Goal: Information Seeking & Learning: Compare options

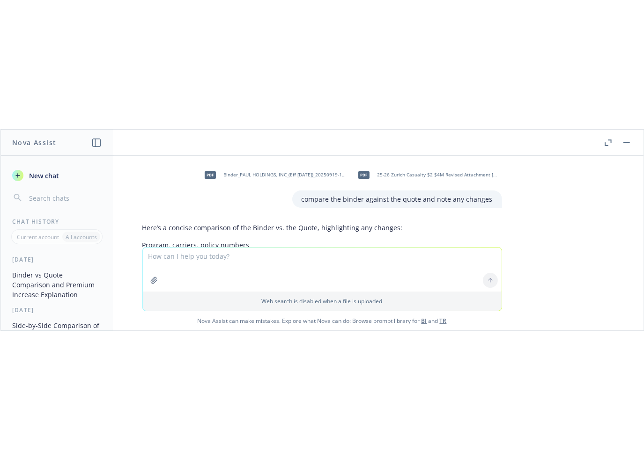
scroll to position [962, 0]
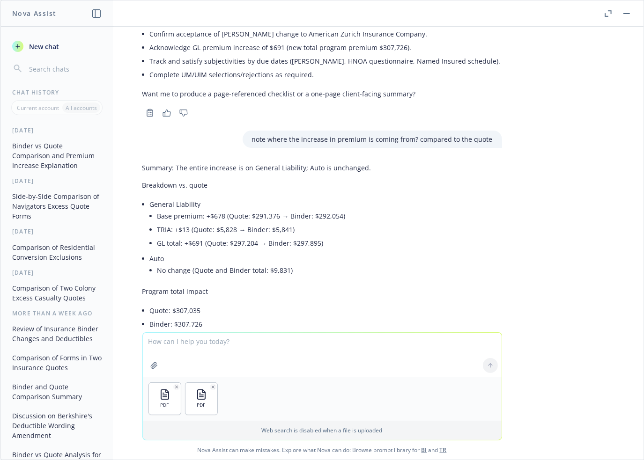
click at [236, 201] on textarea at bounding box center [322, 355] width 359 height 44
type textarea "compare these 2 binders and note the changes"
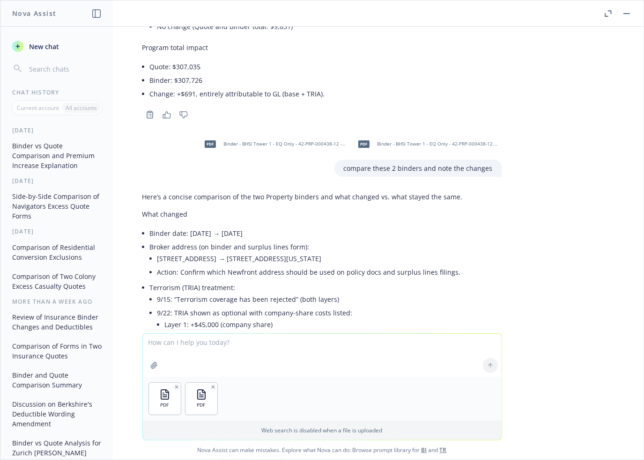
scroll to position [1212, 0]
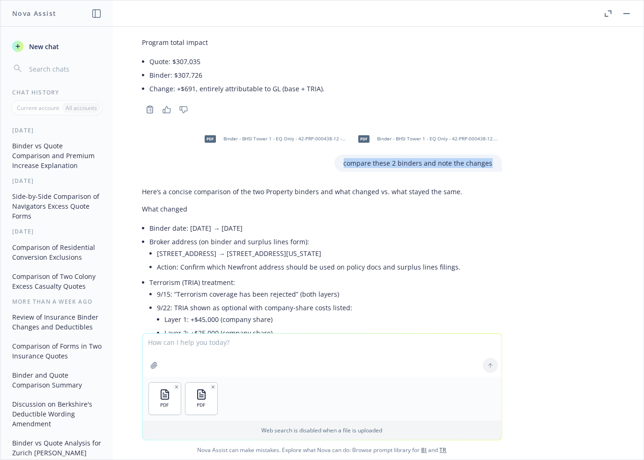
drag, startPoint x: 340, startPoint y: 154, endPoint x: 502, endPoint y: 159, distance: 162.1
click at [502, 159] on div "pdf Binder_PAUL HOLDINGS, INC_(Eff [DATE])_20250919-1827.pdf pdf 25-26 Zurich C…" at bounding box center [321, 180] width 643 height 307
copy p "compare these 2 binders and note the changes"
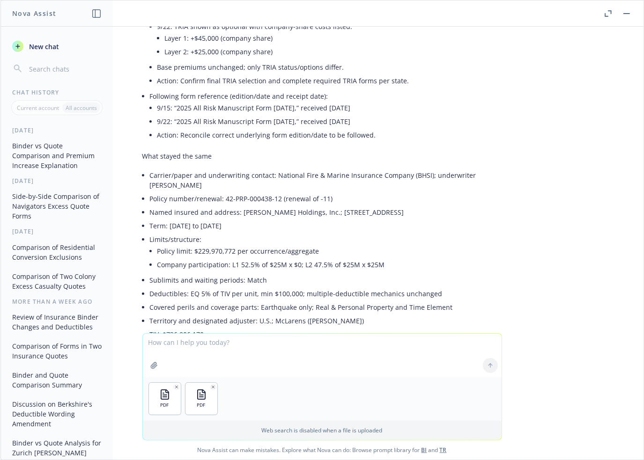
scroll to position [1493, 0]
click at [217, 201] on textarea at bounding box center [322, 355] width 359 height 43
paste textarea "compare these 2 binders and note the changes"
type textarea "compare these 2 binders and note the changes"
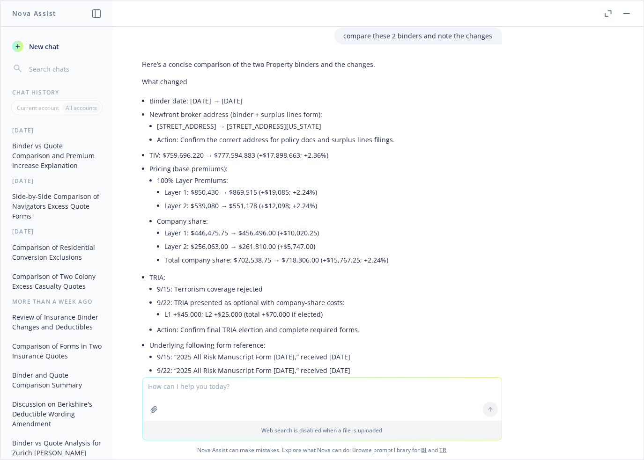
scroll to position [2054, 0]
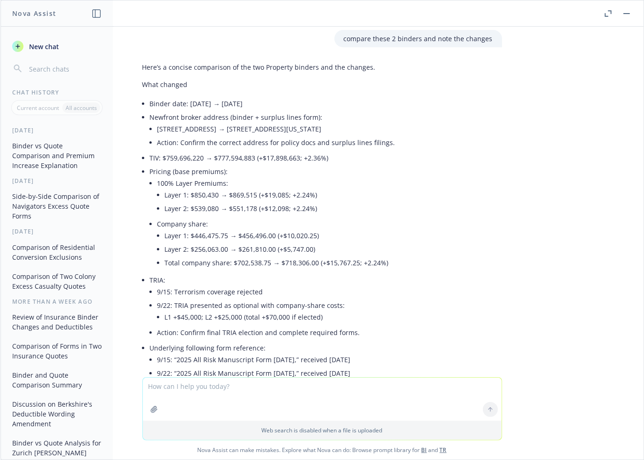
click at [518, 154] on div "pdf Binder_PAUL HOLDINGS, INC_(Eff [DATE])_20250919-1827.pdf pdf 25-26 Zurich C…" at bounding box center [321, 202] width 643 height 351
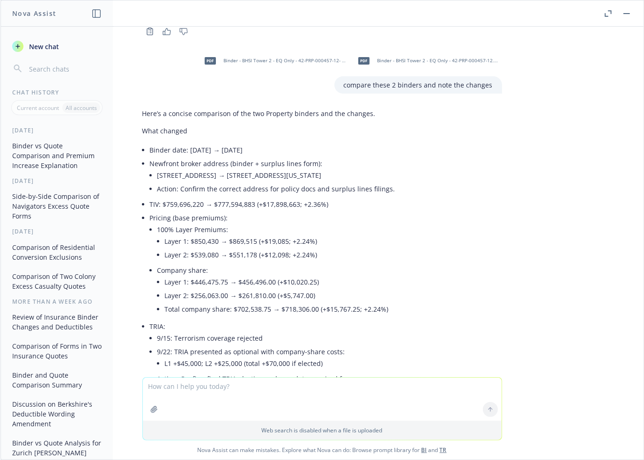
scroll to position [2007, 0]
click at [496, 201] on div "Here’s a concise comparison of the two Property binders and the changes. What c…" at bounding box center [322, 445] width 375 height 681
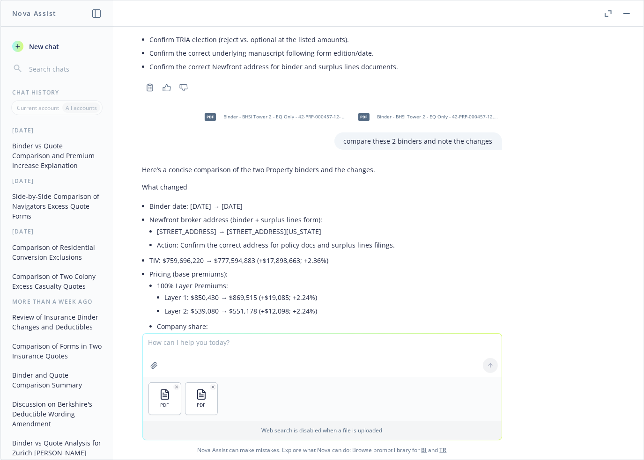
scroll to position [1913, 0]
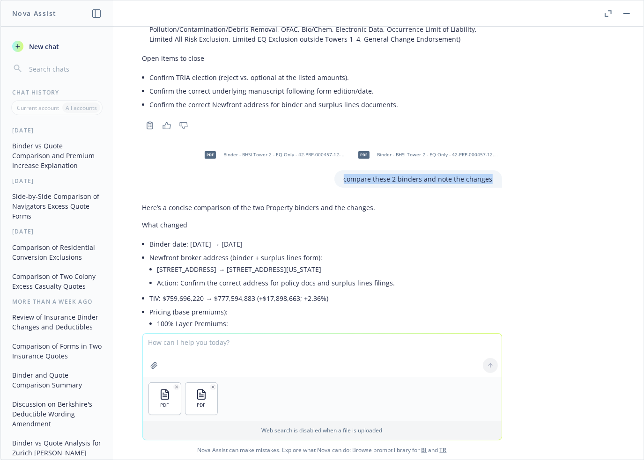
drag, startPoint x: 341, startPoint y: 170, endPoint x: 509, endPoint y: 174, distance: 167.7
click at [509, 174] on div "pdf Binder_PAUL HOLDINGS, INC_(Eff [DATE])_20250919-1827.pdf pdf 25-26 Zurich C…" at bounding box center [321, 180] width 643 height 307
copy p "compare these 2 binders and note the changes"
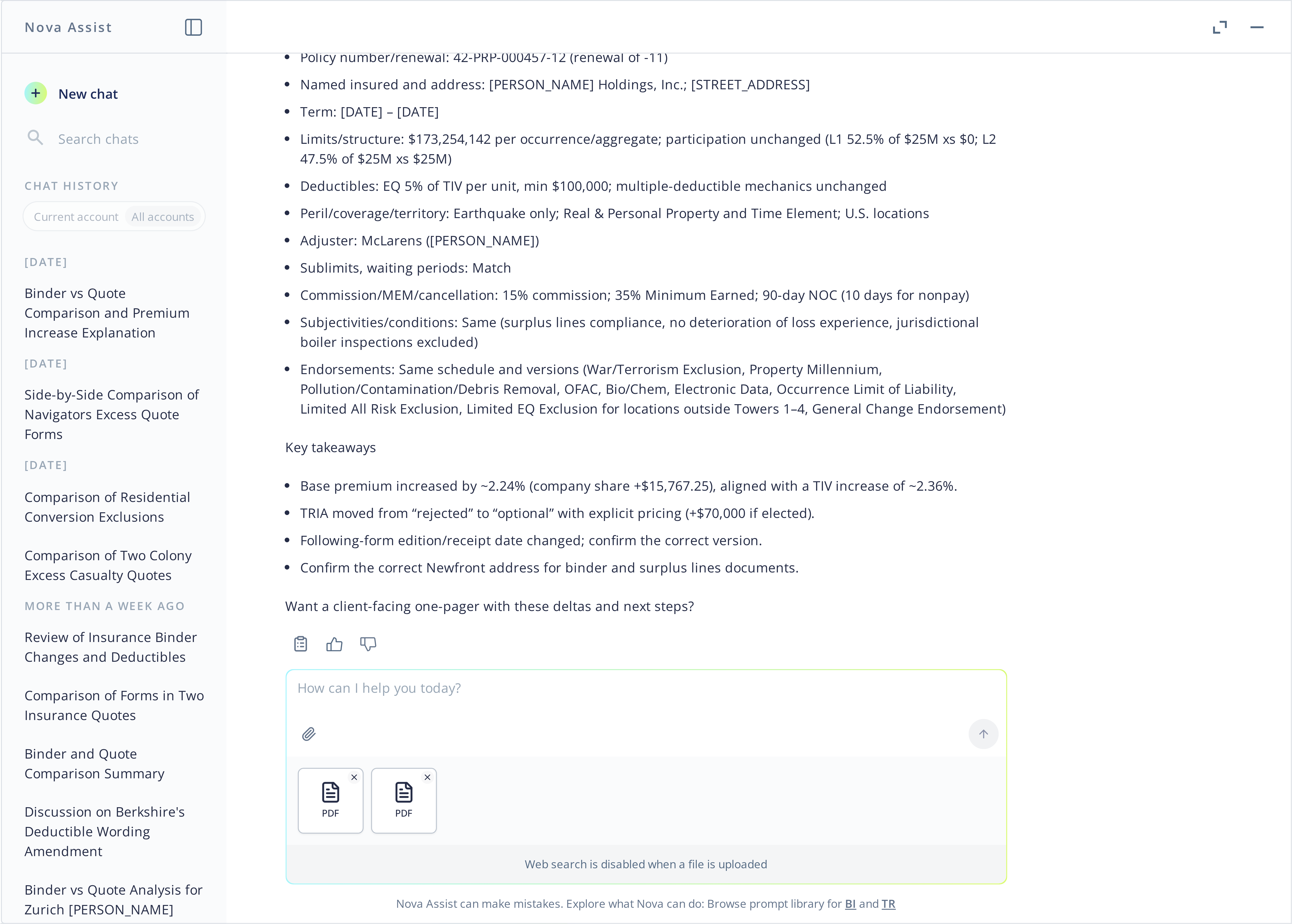
scroll to position [1241, 0]
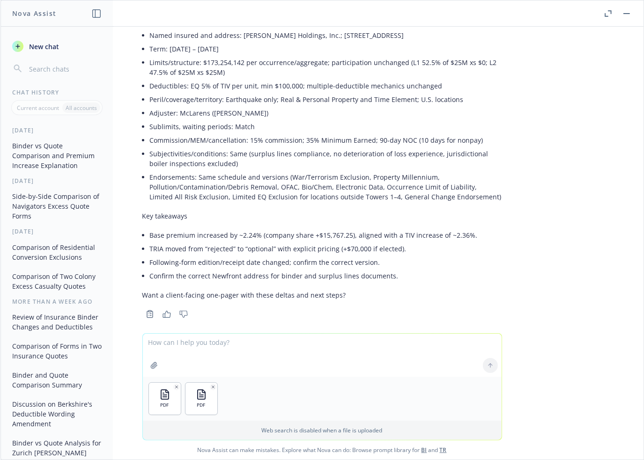
click at [269, 201] on textarea at bounding box center [322, 355] width 359 height 43
paste textarea "compare these 2 binders and note the changes"
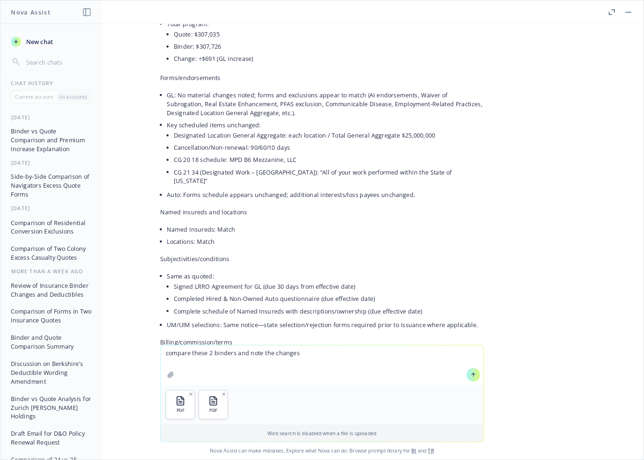
scroll to position [531, 0]
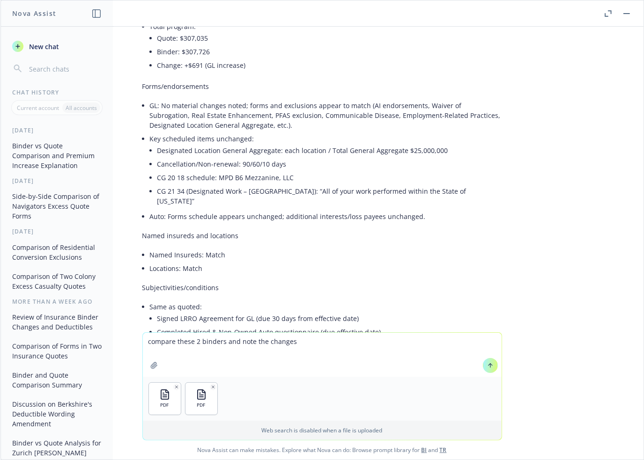
type textarea "compare these 2 binders and note the changes"
click at [489, 201] on icon at bounding box center [490, 366] width 7 height 7
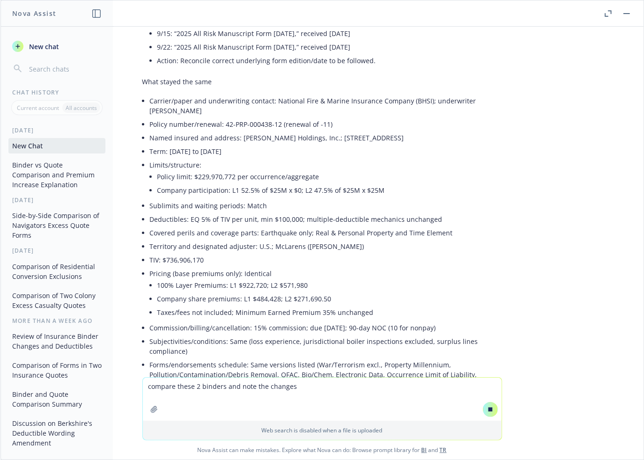
scroll to position [1506, 0]
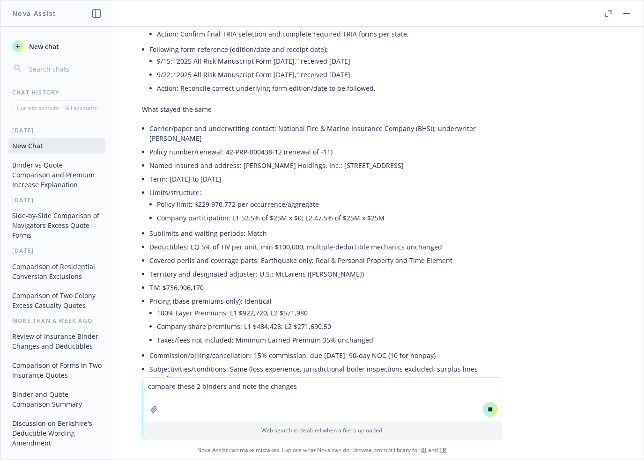
click at [544, 201] on div "pdf Binder_PAUL HOLDINGS, INC_(Eff [DATE])_20250919-1827.pdf pdf 25-26 Zurich C…" at bounding box center [321, 202] width 643 height 351
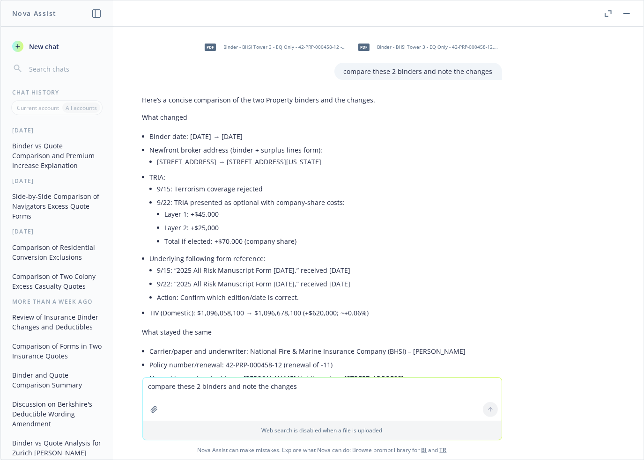
scroll to position [2791, 0]
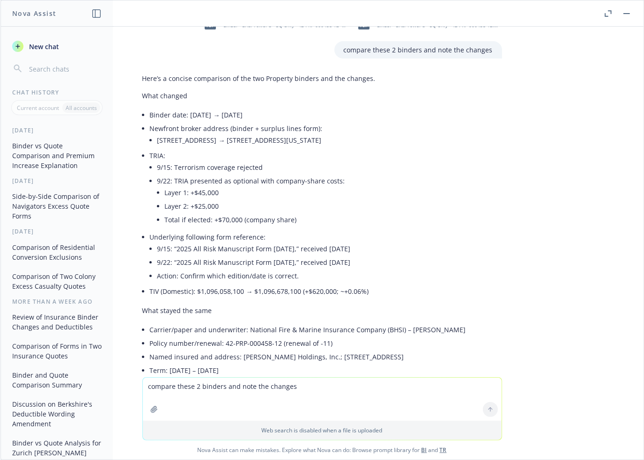
click at [533, 198] on div "pdf Binder_PAUL HOLDINGS, INC_(Eff [DATE])_20250919-1827.pdf pdf 25-26 Zurich C…" at bounding box center [321, 202] width 643 height 351
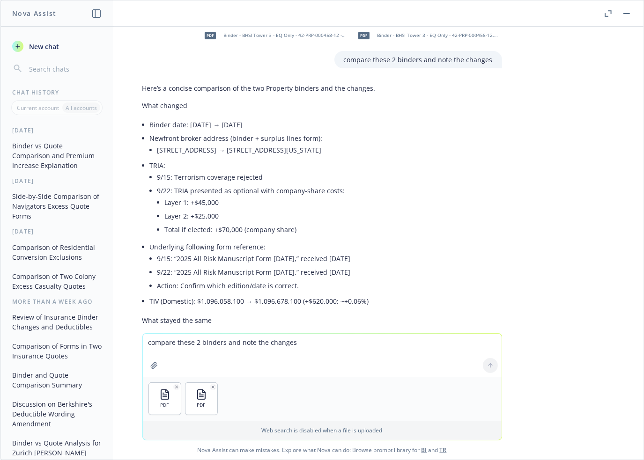
scroll to position [2650, 0]
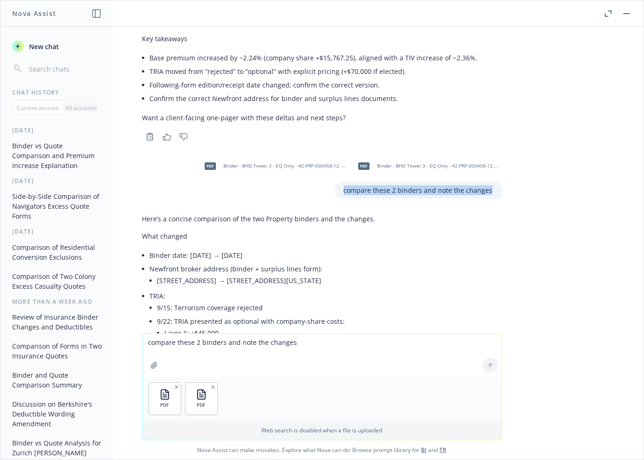
drag, startPoint x: 342, startPoint y: 182, endPoint x: 489, endPoint y: 180, distance: 146.6
click at [489, 182] on div "compare these 2 binders and note the changes" at bounding box center [418, 190] width 168 height 17
copy p "compare these 2 binders and note the changes"
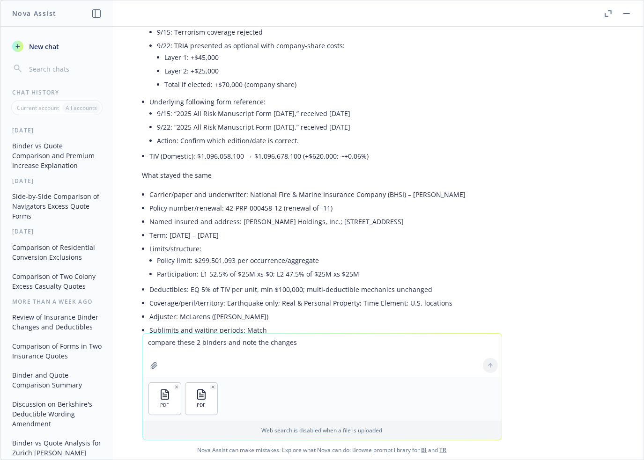
scroll to position [2931, 0]
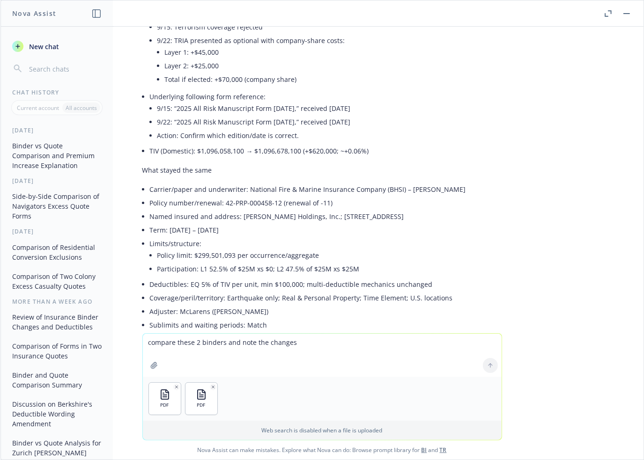
click at [184, 201] on textarea "compare these 2 binders and note the changes" at bounding box center [322, 355] width 359 height 43
paste textarea "compare these 2 binders and note the changes"
type textarea "compare these 2 binders and note the changes"
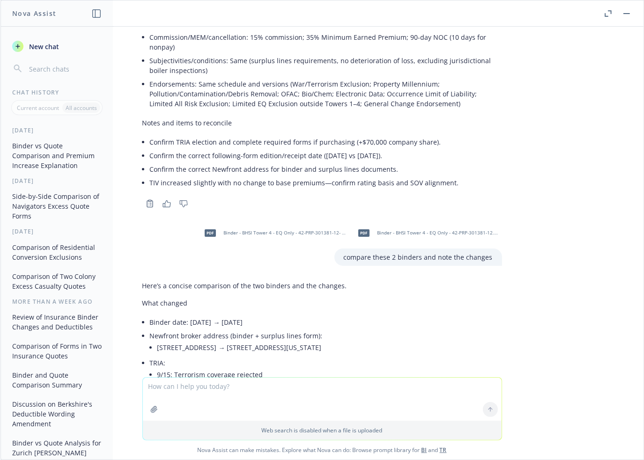
scroll to position [3751, 0]
